Goal: Use online tool/utility: Utilize a website feature to perform a specific function

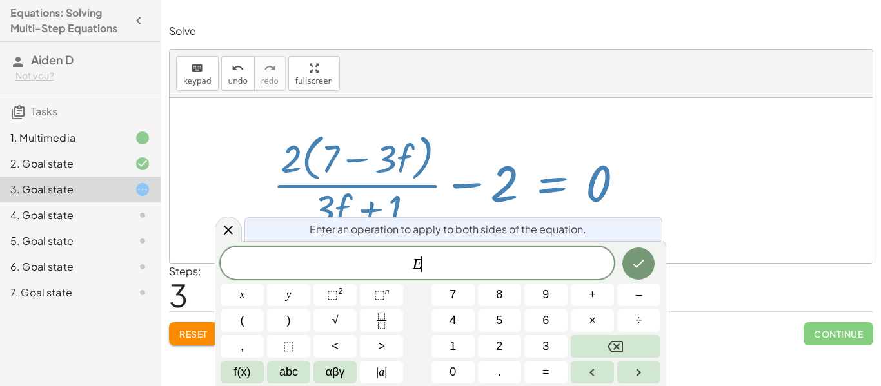
click at [769, 75] on div "keyboard keypad undo [PERSON_NAME] redo fullscreen" at bounding box center [521, 74] width 703 height 48
click at [645, 278] on button "Done" at bounding box center [638, 264] width 32 height 32
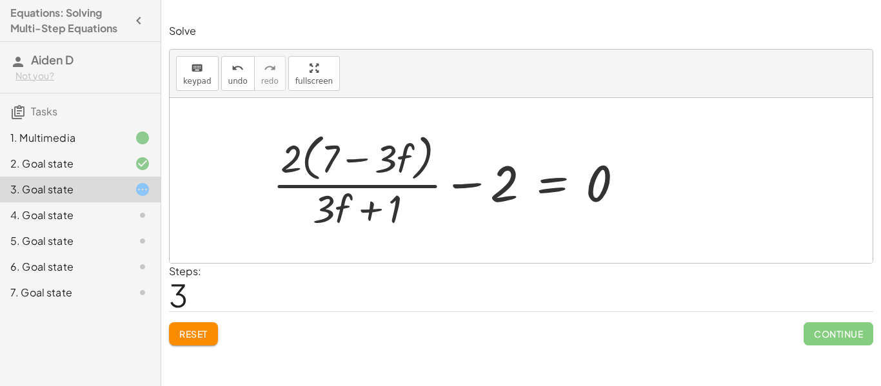
click at [196, 332] on span "Reset" at bounding box center [193, 334] width 28 height 12
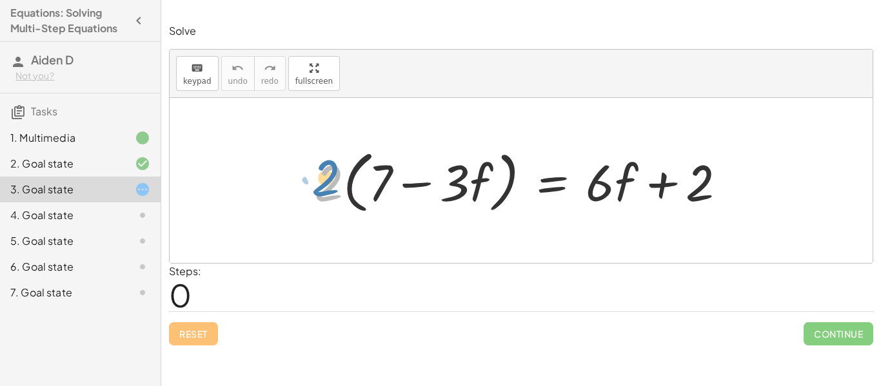
click at [309, 179] on div at bounding box center [525, 181] width 435 height 74
click at [479, 179] on div at bounding box center [525, 181] width 435 height 74
click at [544, 191] on div at bounding box center [525, 181] width 435 height 74
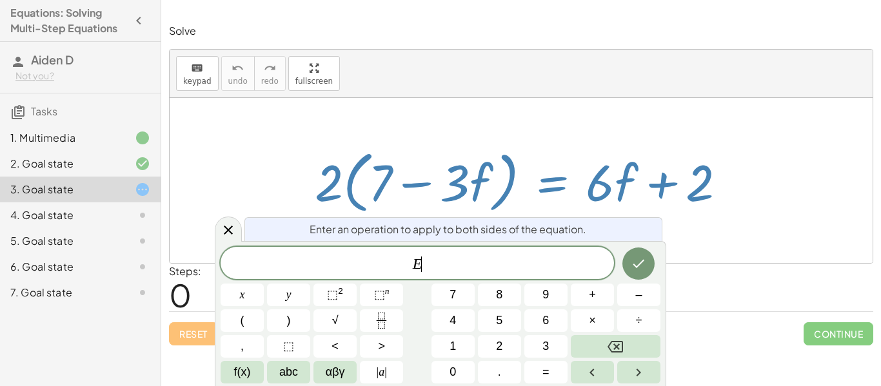
scroll to position [10, 0]
click at [518, 188] on div at bounding box center [525, 181] width 435 height 74
click at [234, 228] on icon at bounding box center [228, 229] width 15 height 15
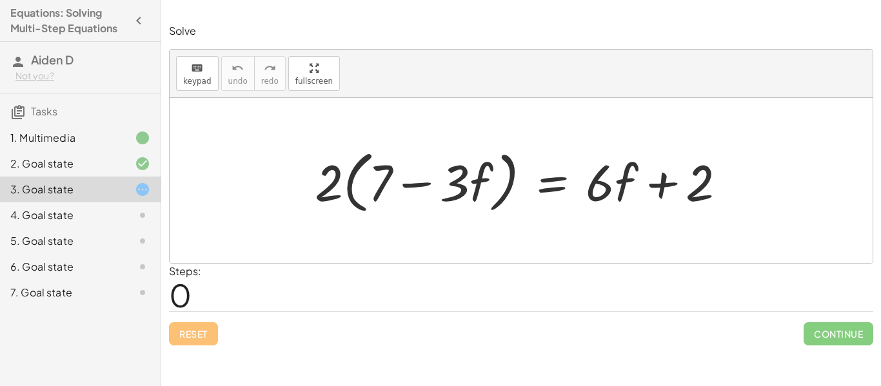
click at [503, 202] on div at bounding box center [525, 181] width 435 height 74
click at [503, 201] on div at bounding box center [525, 181] width 435 height 74
click at [601, 188] on div at bounding box center [525, 181] width 435 height 74
click at [607, 193] on div at bounding box center [525, 181] width 435 height 74
click at [609, 201] on div at bounding box center [525, 181] width 435 height 74
